Goal: Information Seeking & Learning: Learn about a topic

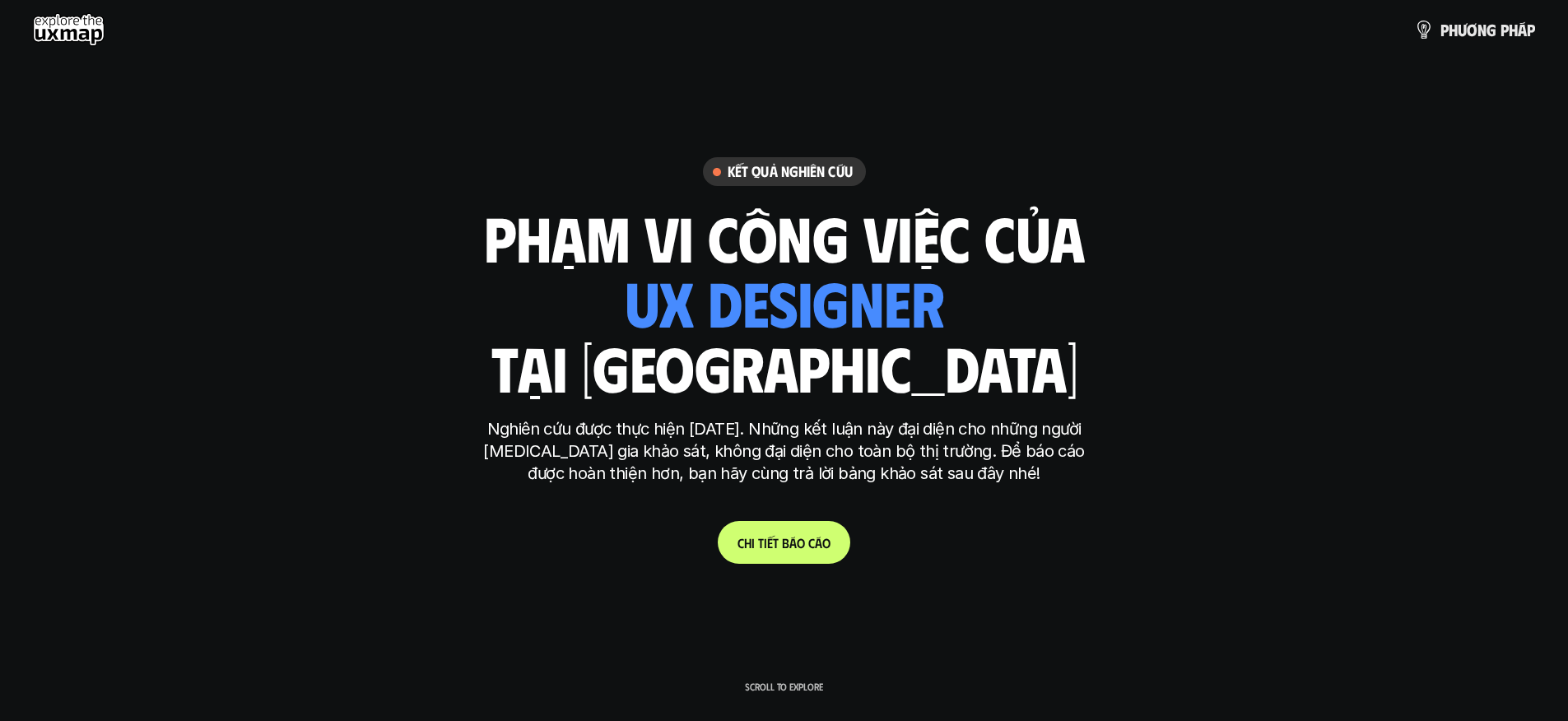
click at [80, 14] on use at bounding box center [69, 30] width 72 height 33
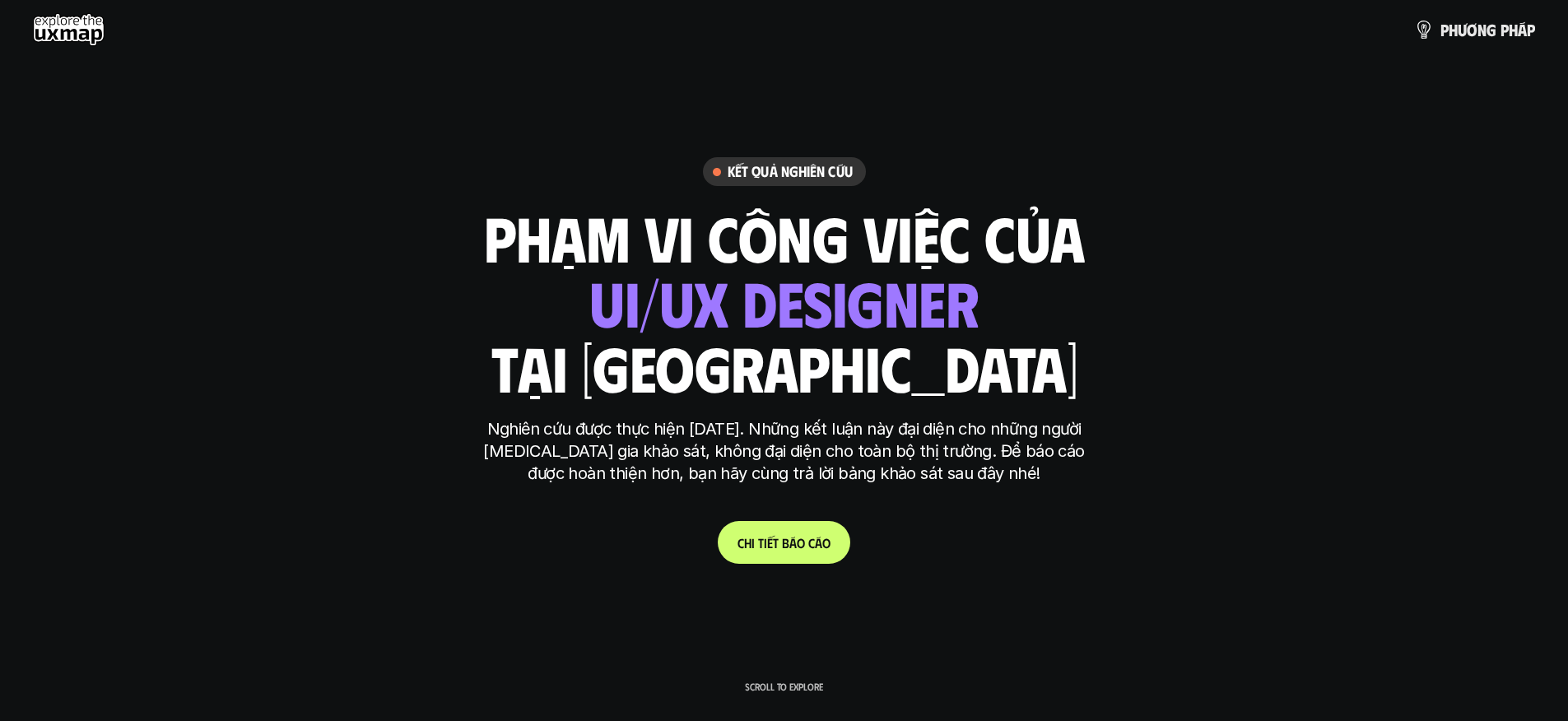
click at [78, 18] on use at bounding box center [69, 30] width 72 height 33
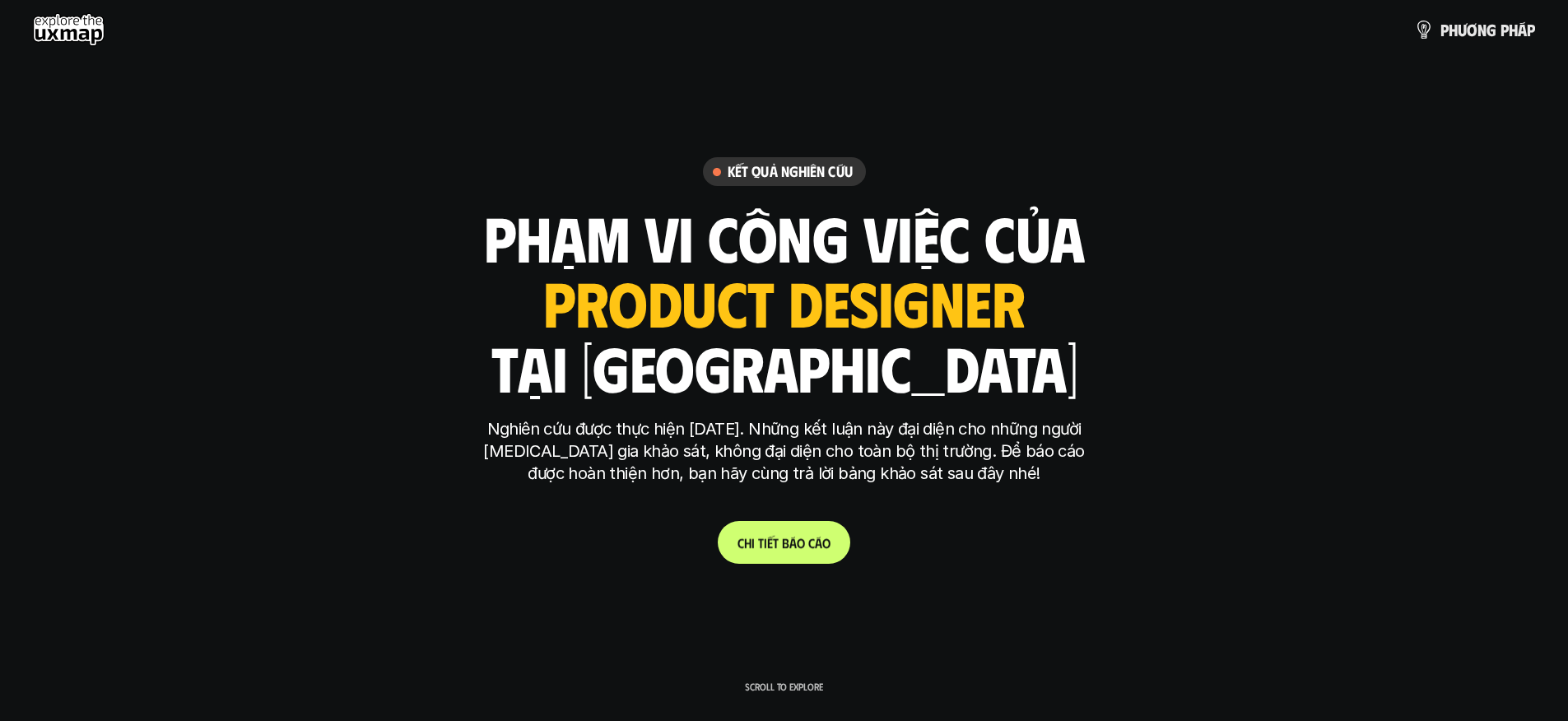
click at [800, 549] on p "C h i t i ế t b á o c á o" at bounding box center [784, 543] width 93 height 16
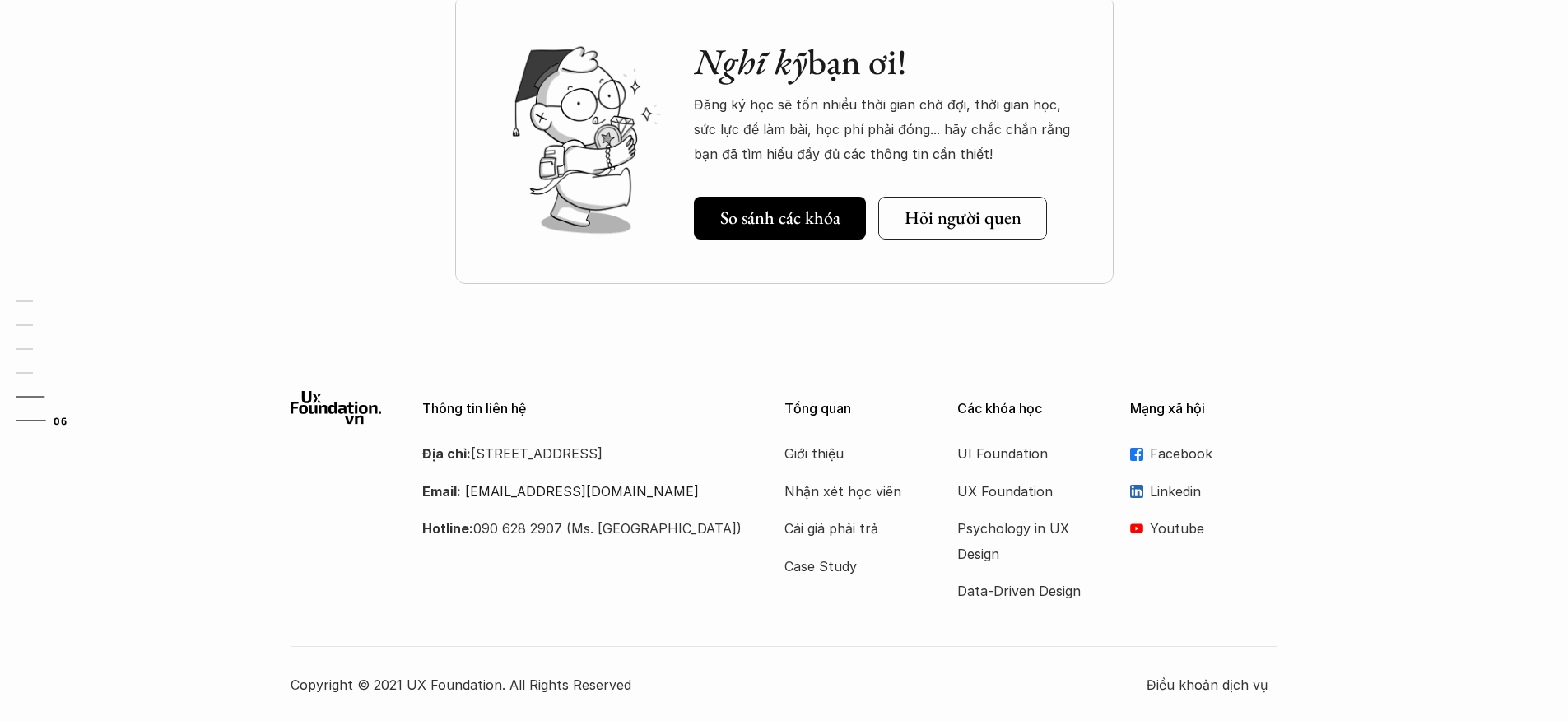
scroll to position [5038, 0]
